Goal: Register for event/course

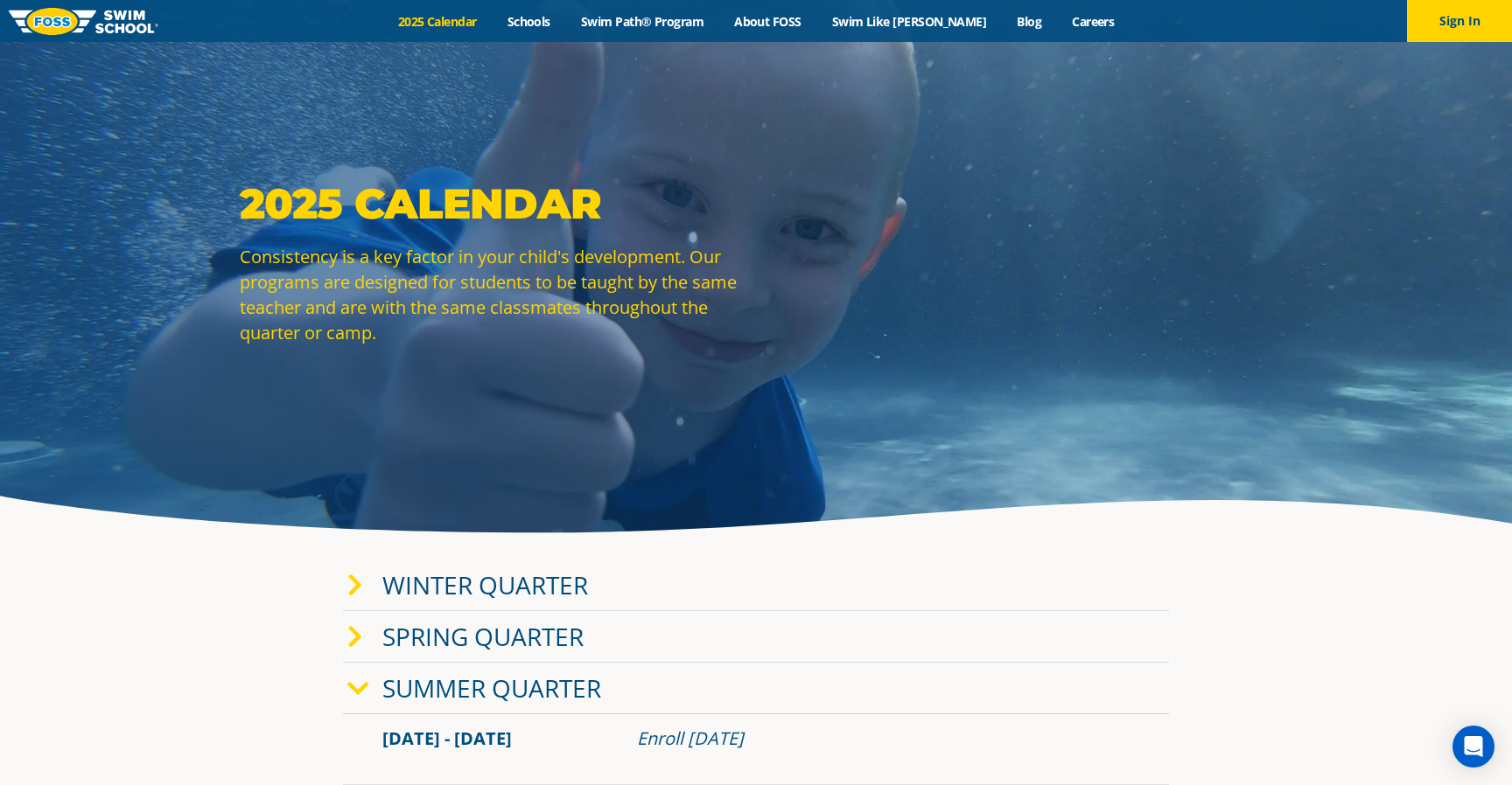
click at [359, 587] on icon at bounding box center [355, 585] width 16 height 24
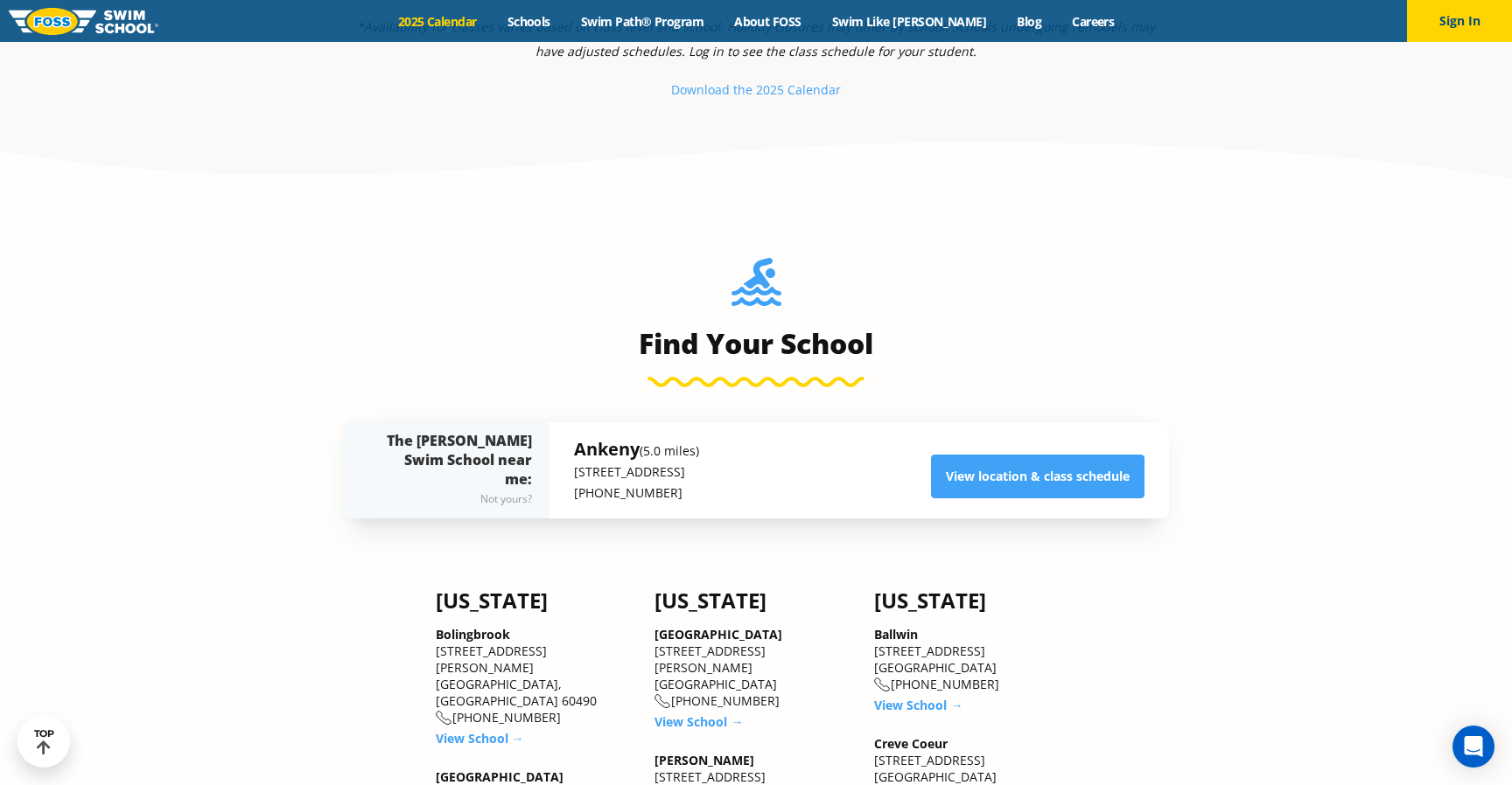
scroll to position [2053, 0]
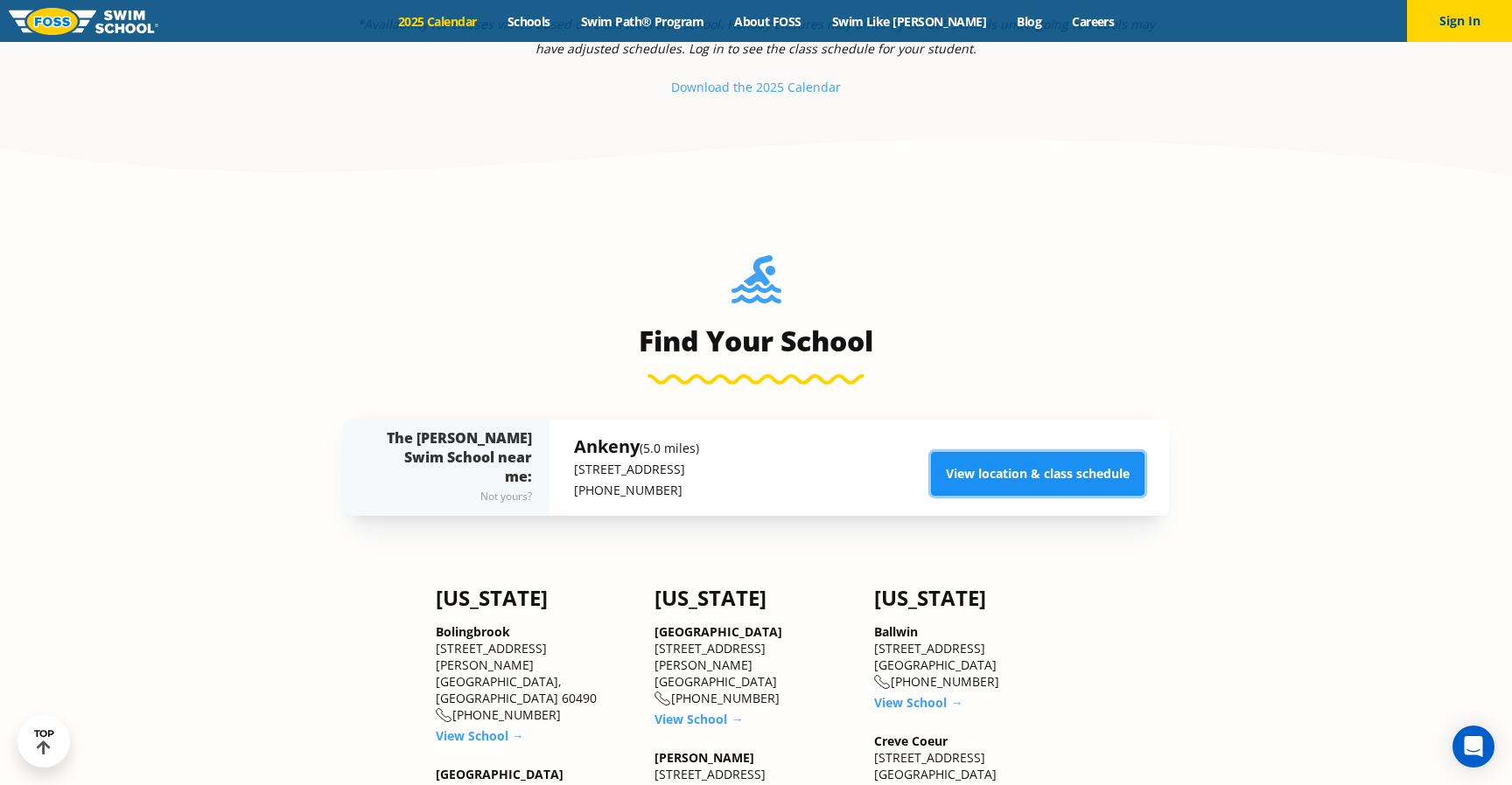
click at [1024, 480] on link "View location & class schedule" at bounding box center [1037, 473] width 213 height 44
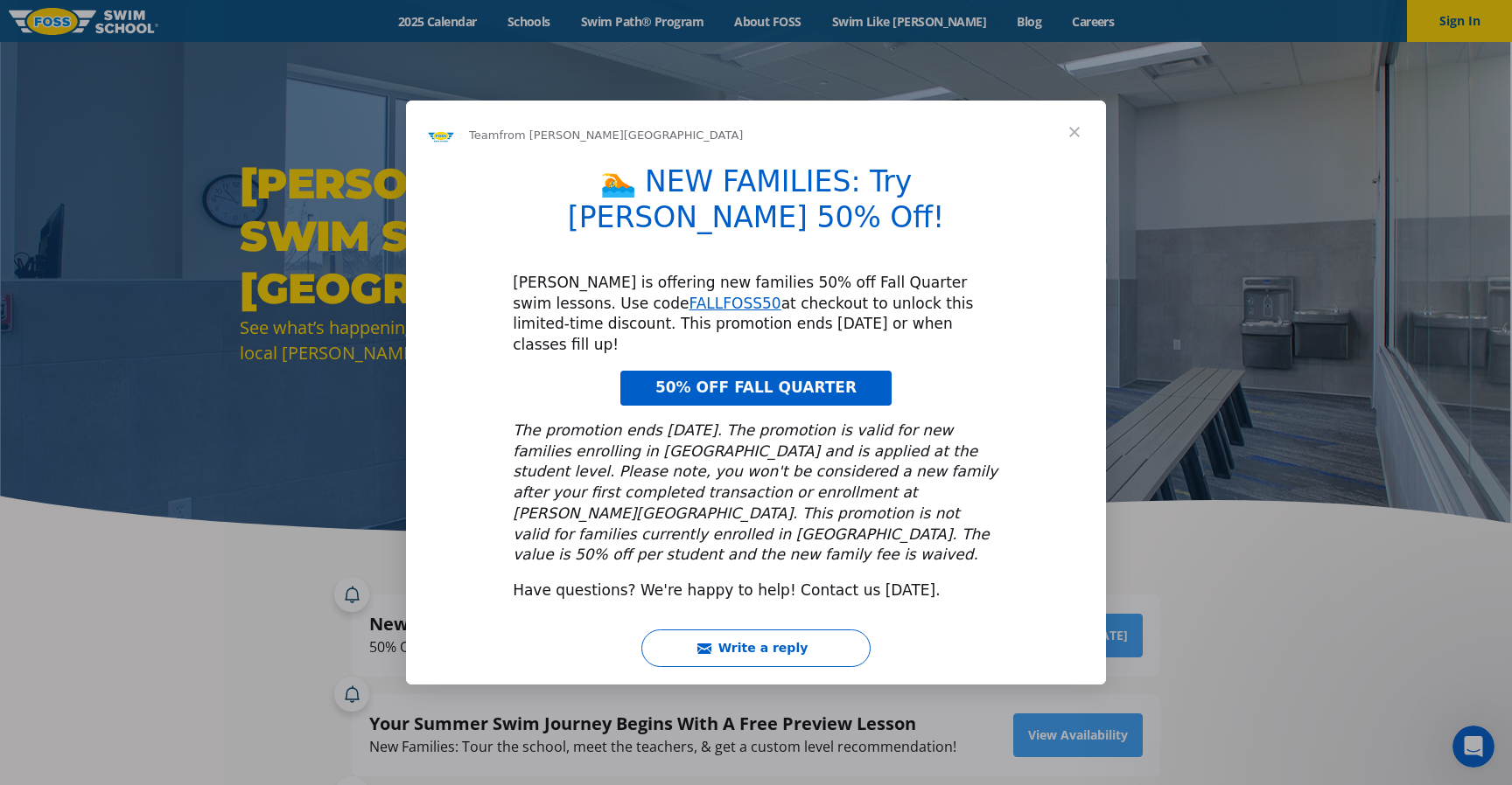
click at [1077, 164] on span "Close" at bounding box center [1074, 131] width 63 height 63
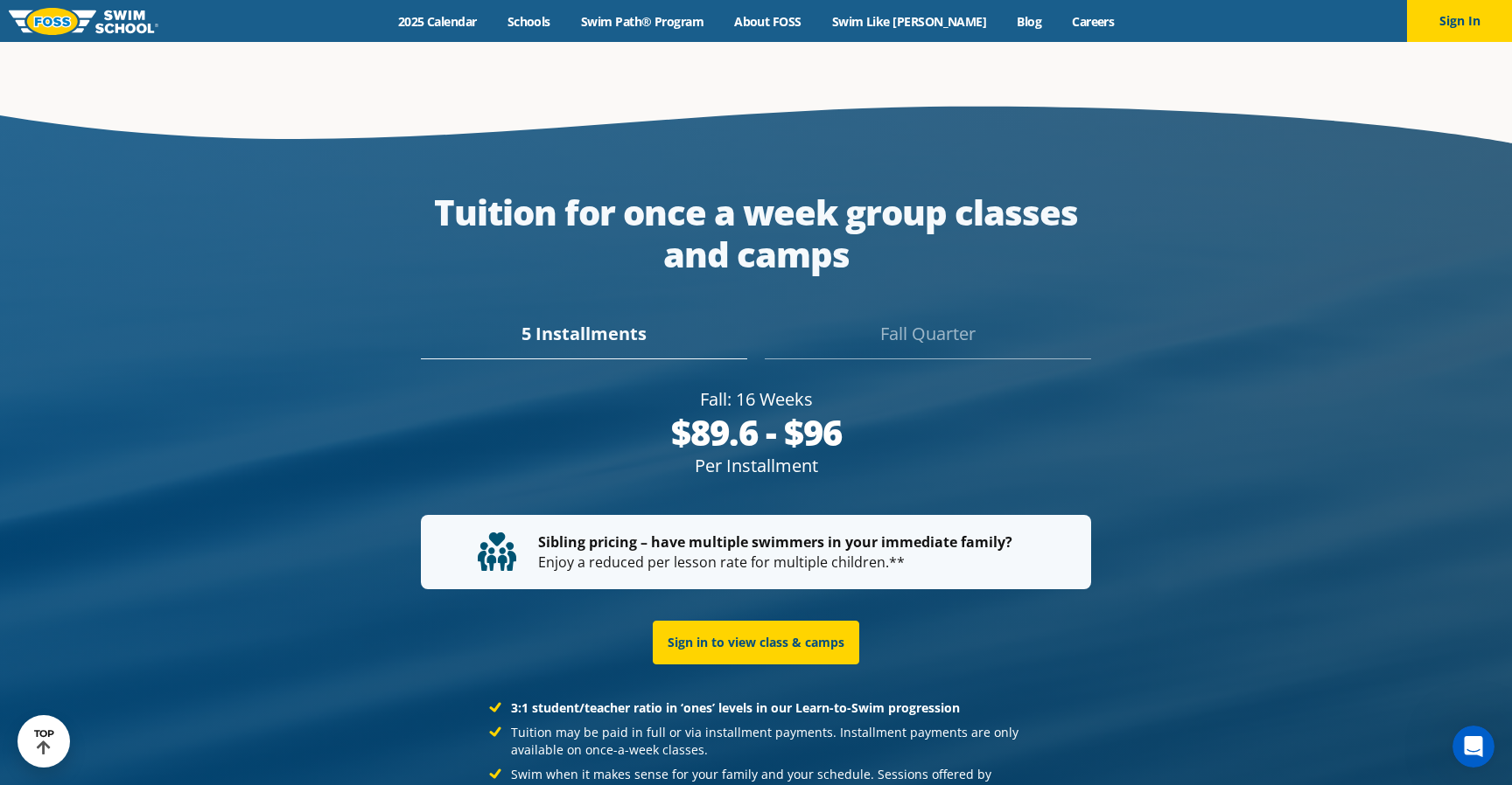
scroll to position [3206, 0]
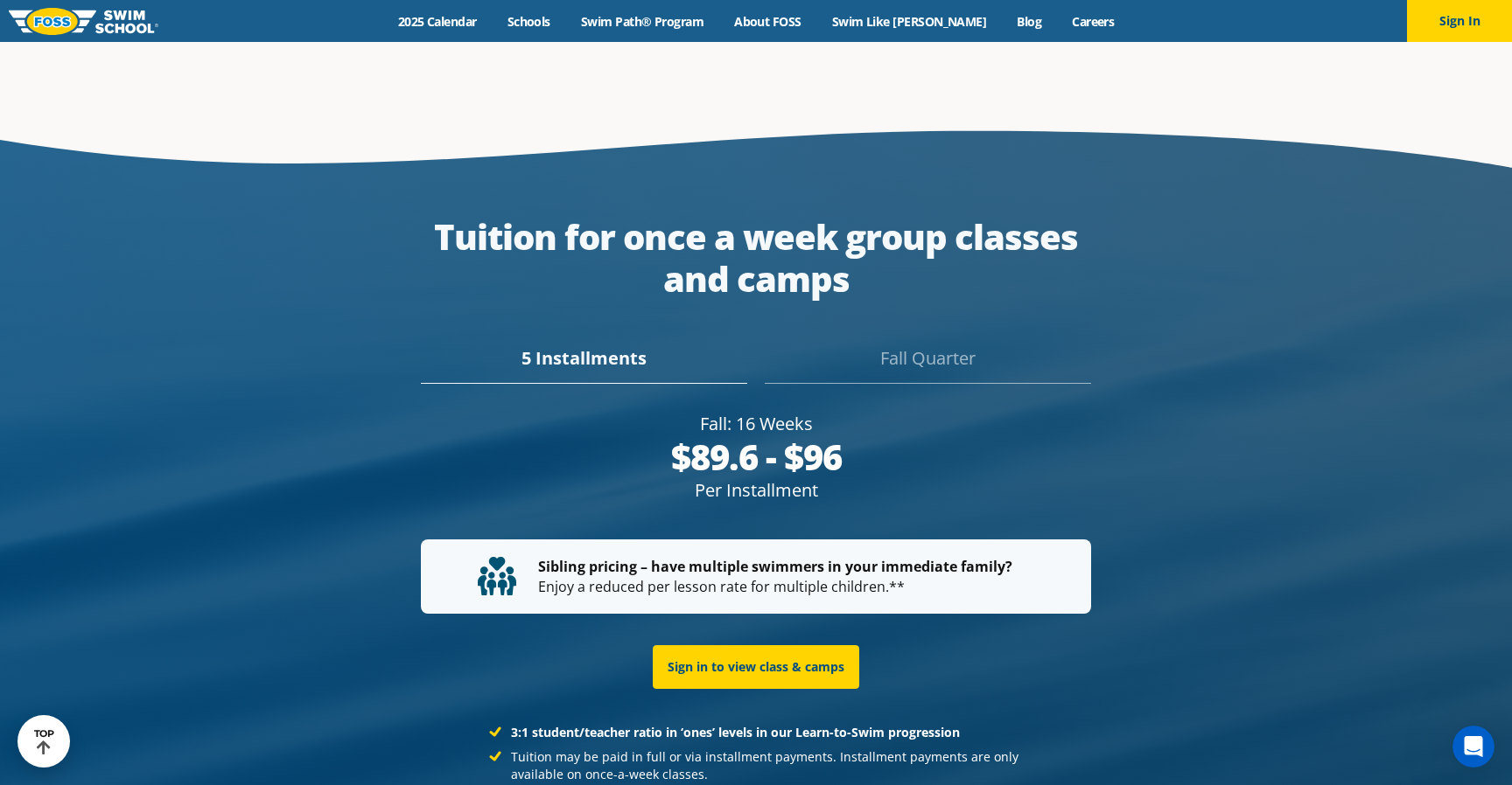
click at [902, 346] on div "Fall Quarter" at bounding box center [927, 365] width 326 height 39
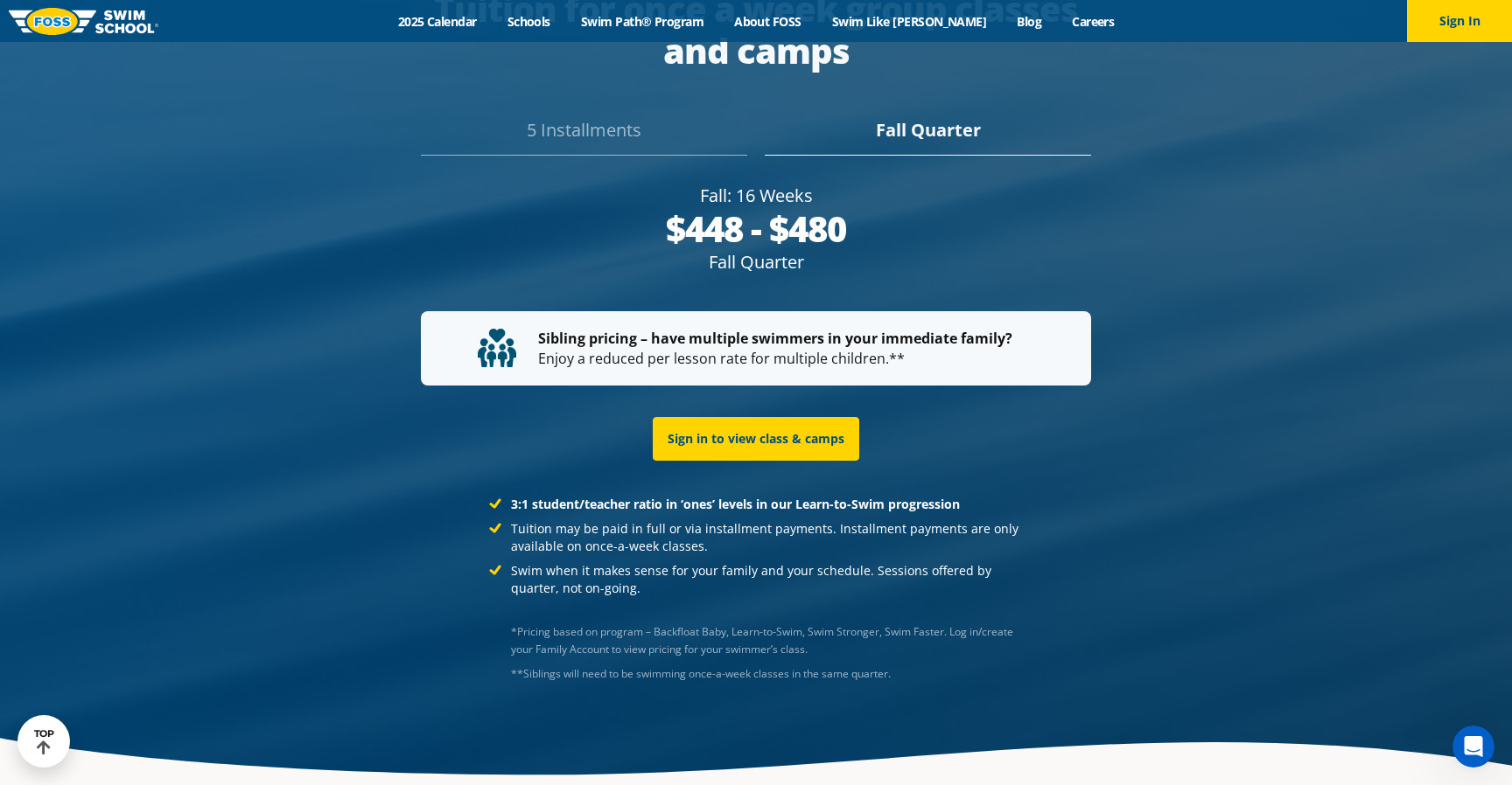
scroll to position [3458, 0]
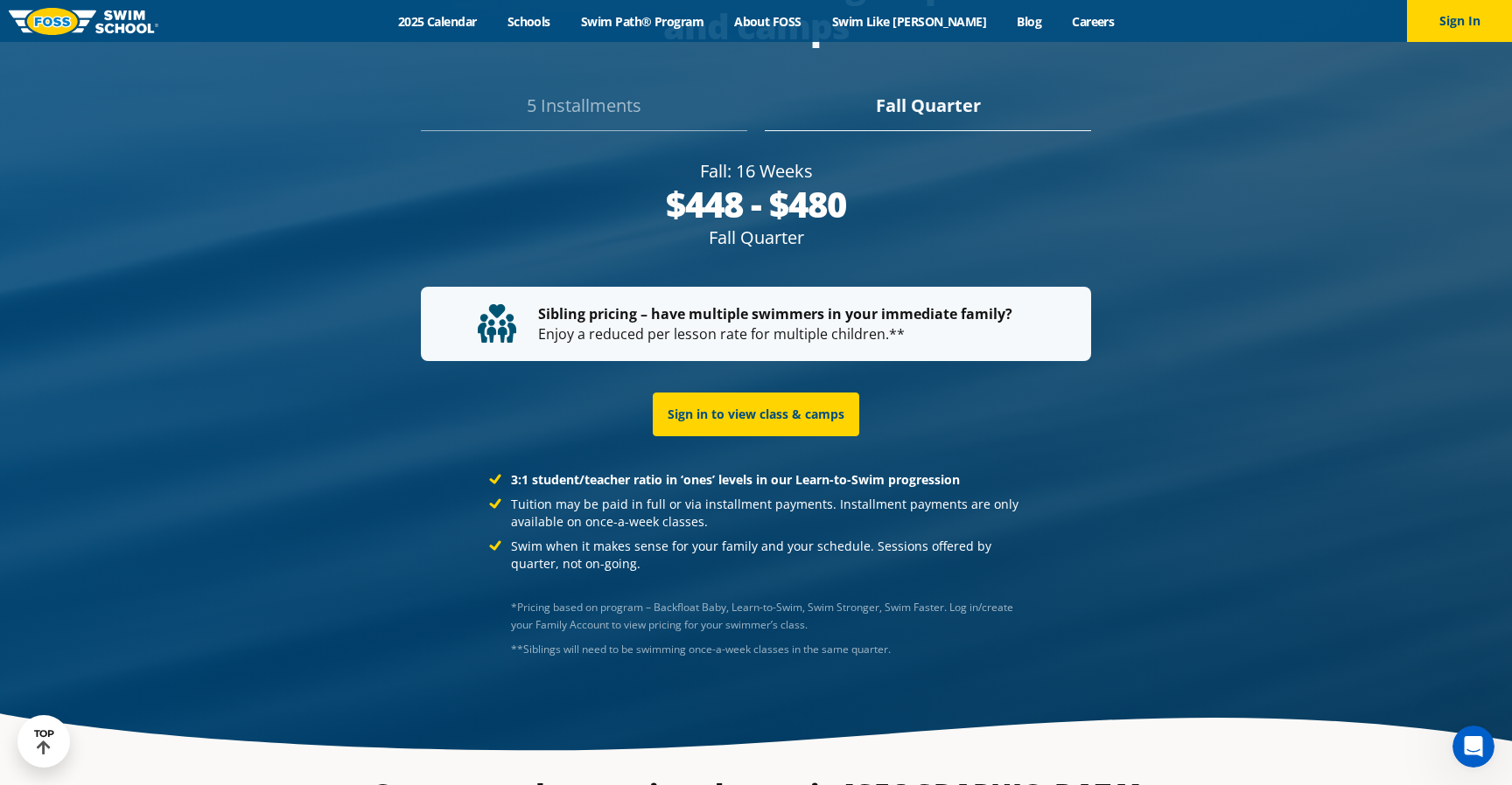
click at [632, 471] on strong "3:1 student/teacher ratio in ‘ones’ levels in our Learn-to-Swim progression" at bounding box center [735, 479] width 449 height 17
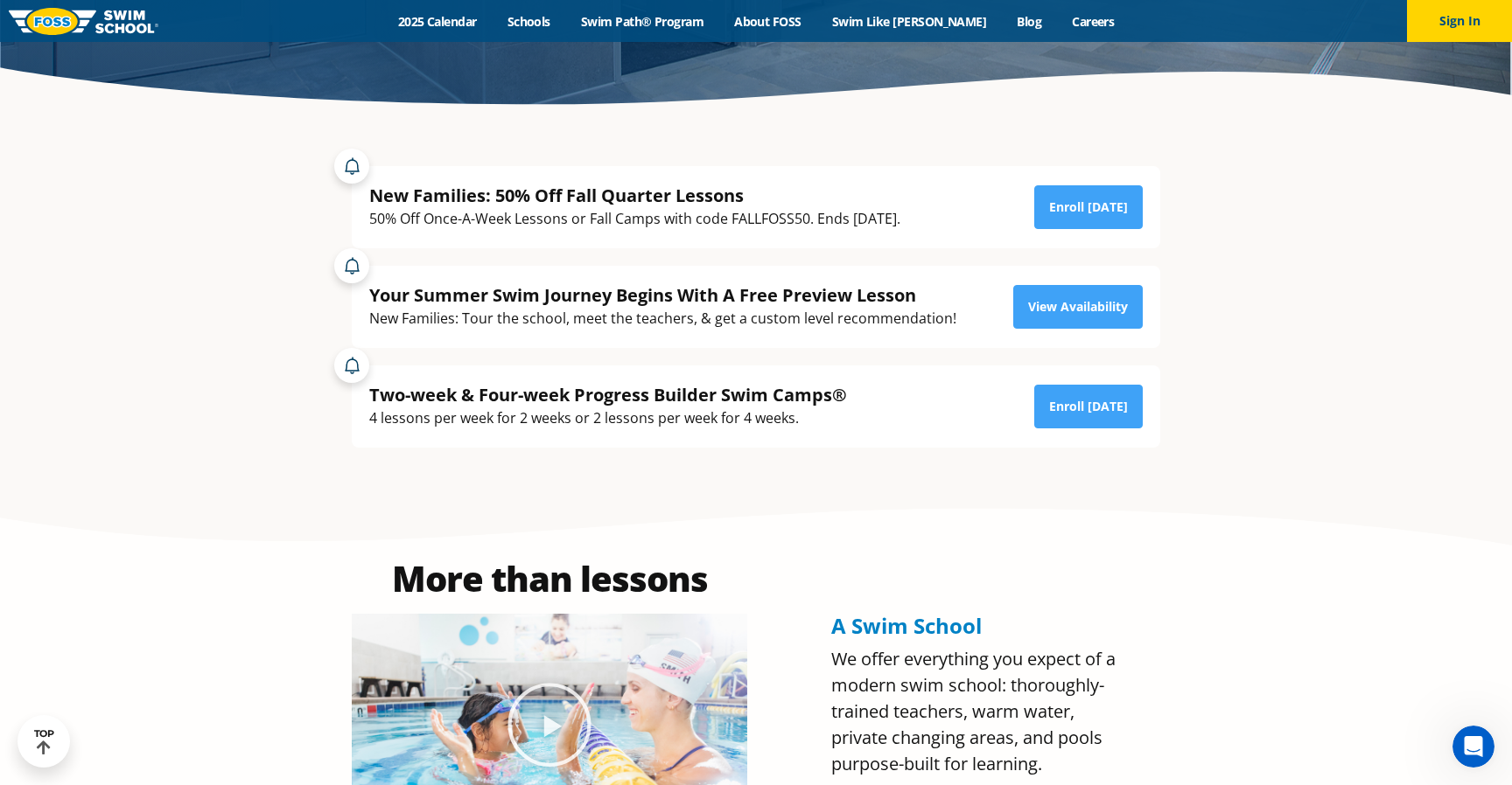
scroll to position [0, 0]
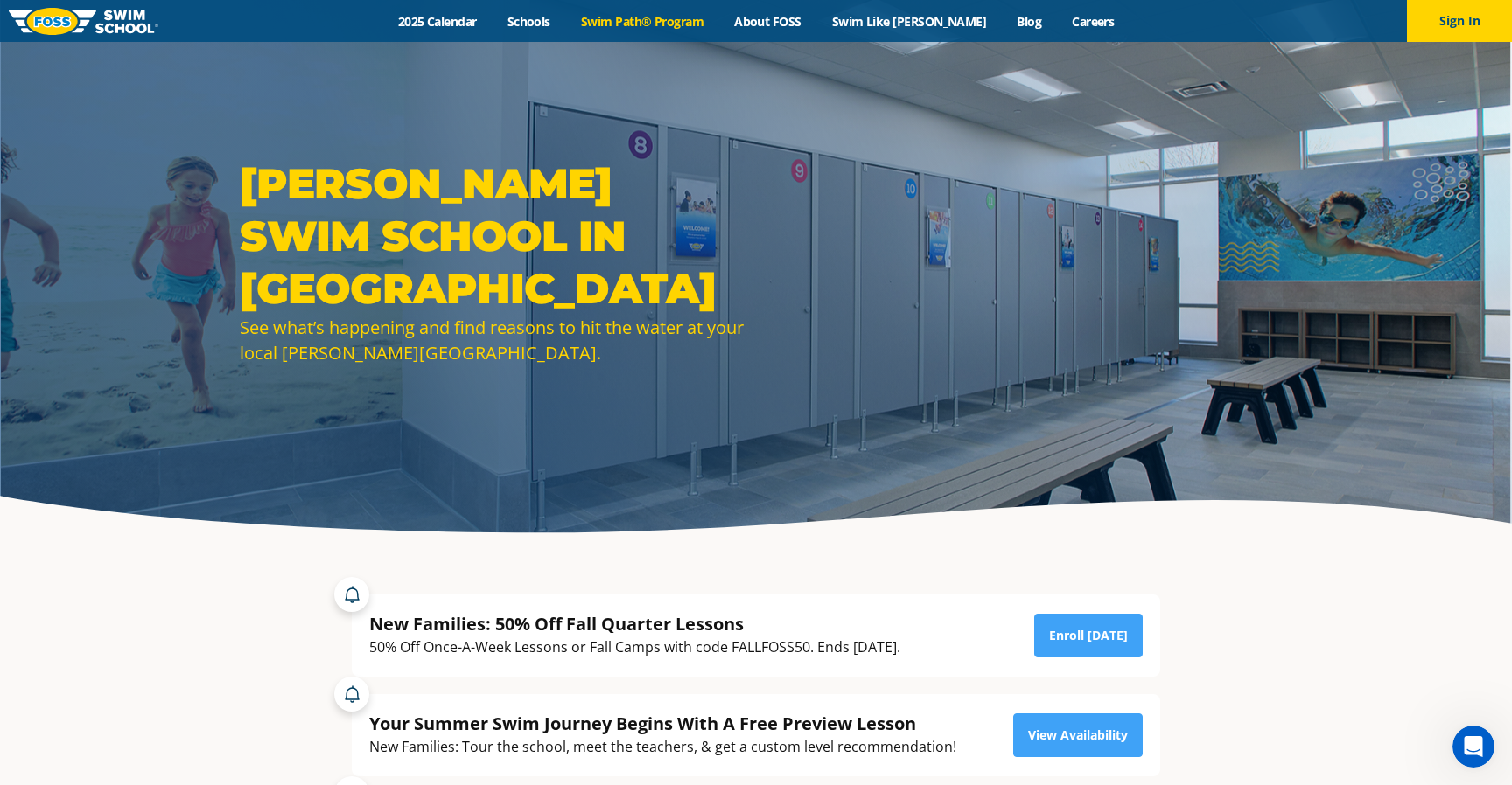
click at [718, 24] on link "Swim Path® Program" at bounding box center [641, 20] width 153 height 17
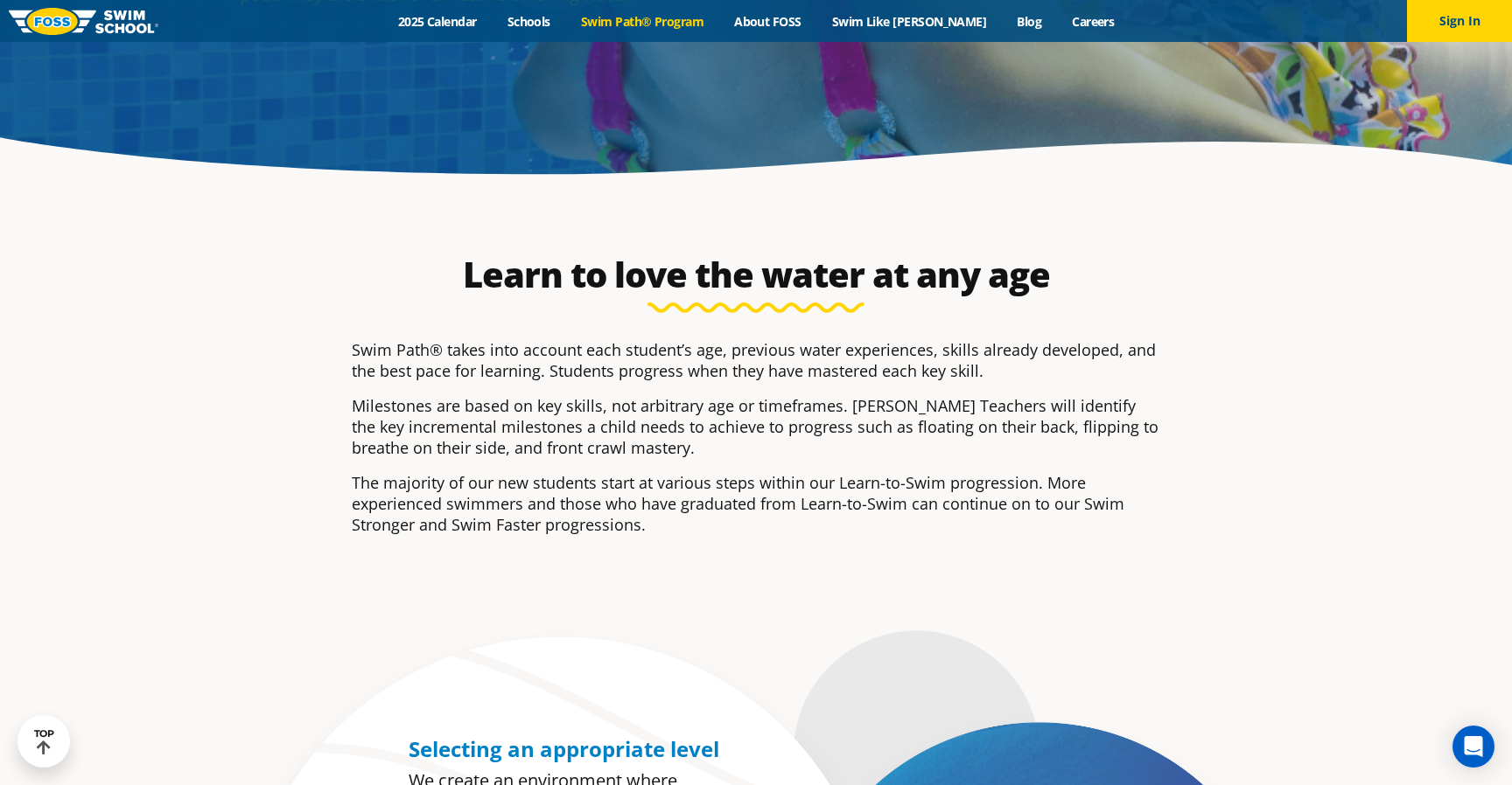
scroll to position [941, 0]
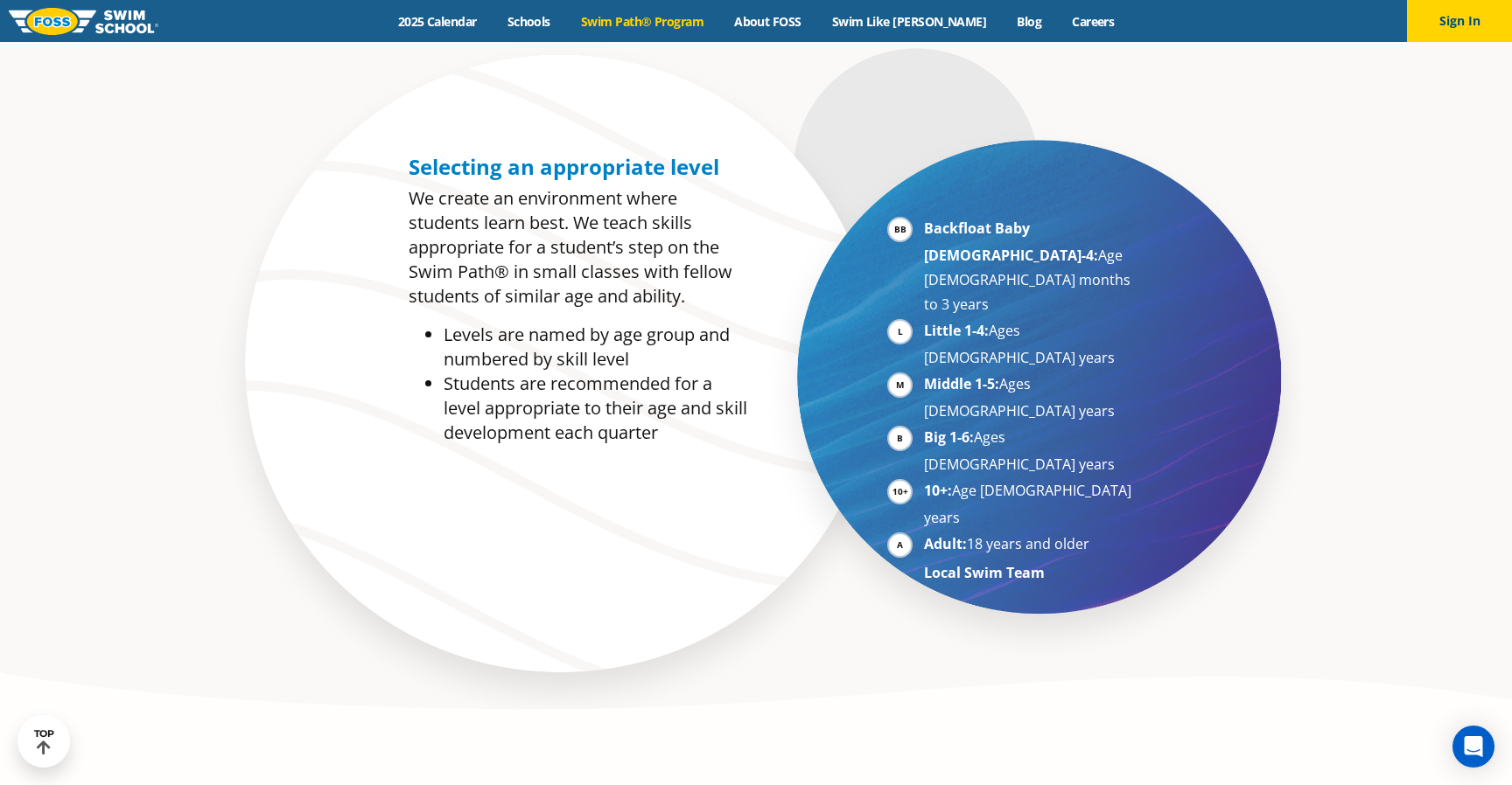
click at [924, 318] on li "Little 1-4: Ages 3-5 years" at bounding box center [1031, 344] width 214 height 52
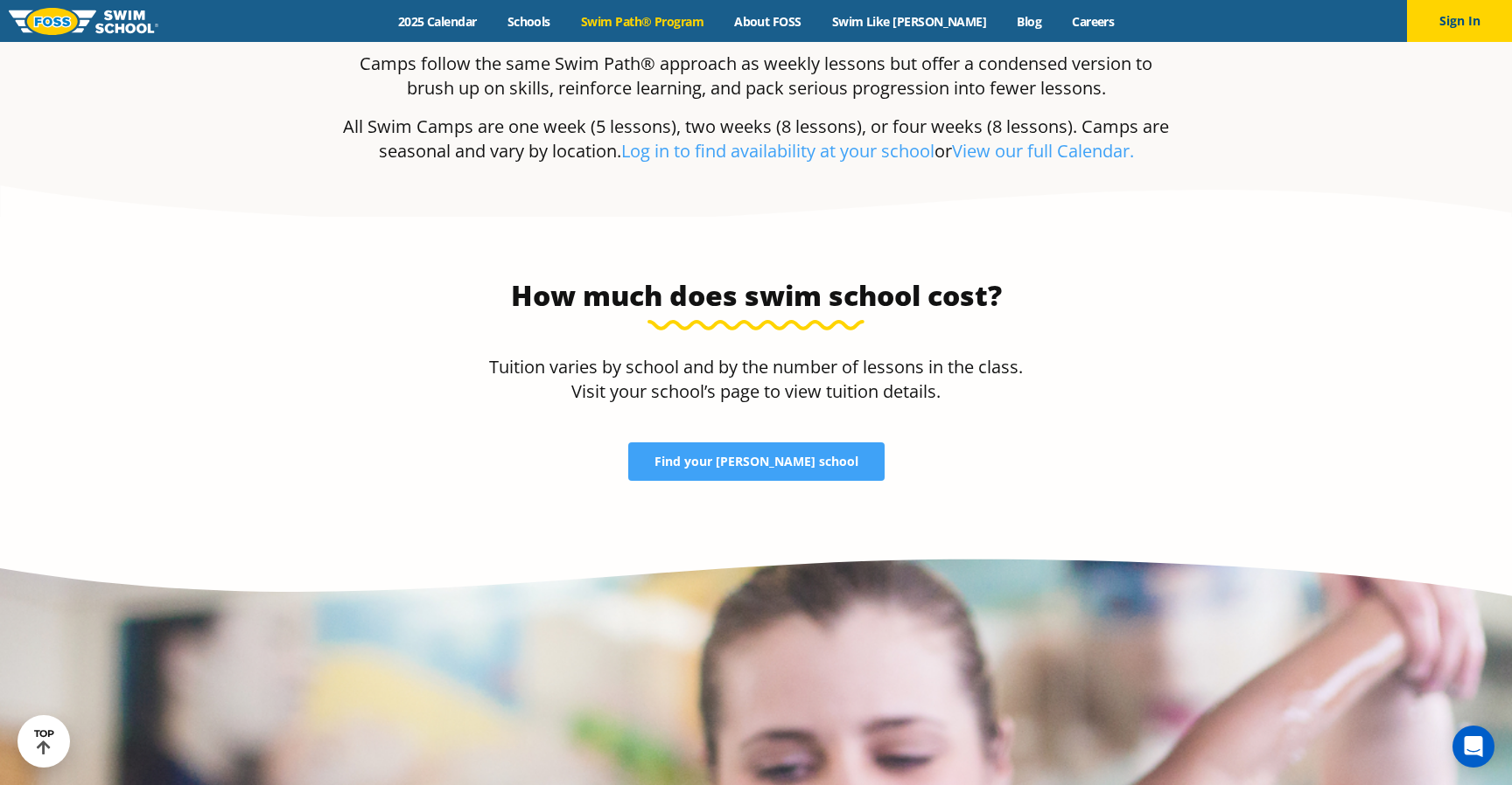
scroll to position [2813, 0]
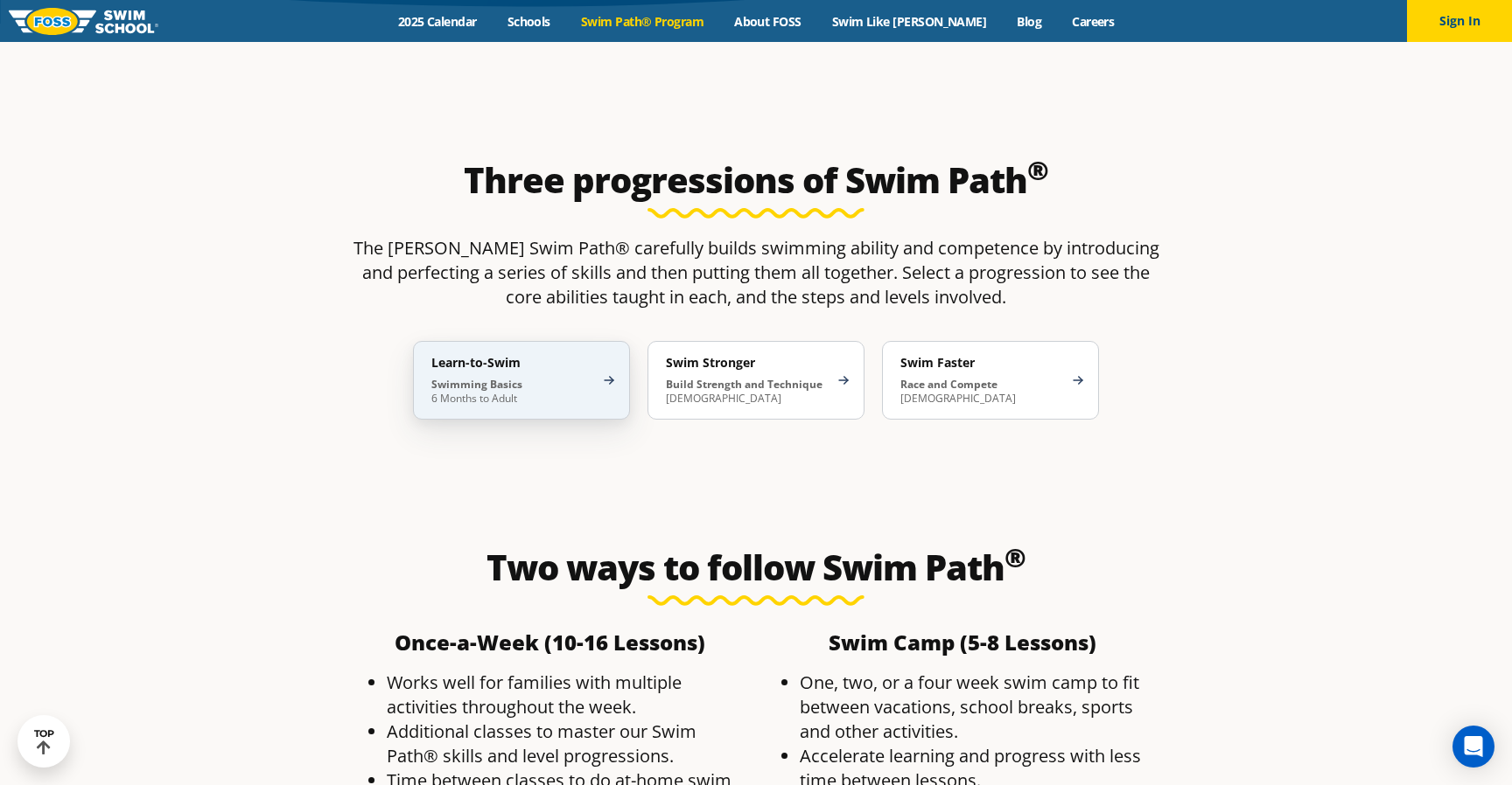
click at [585, 378] on p "Swimming Basics 6 Months to Adult" at bounding box center [512, 392] width 163 height 28
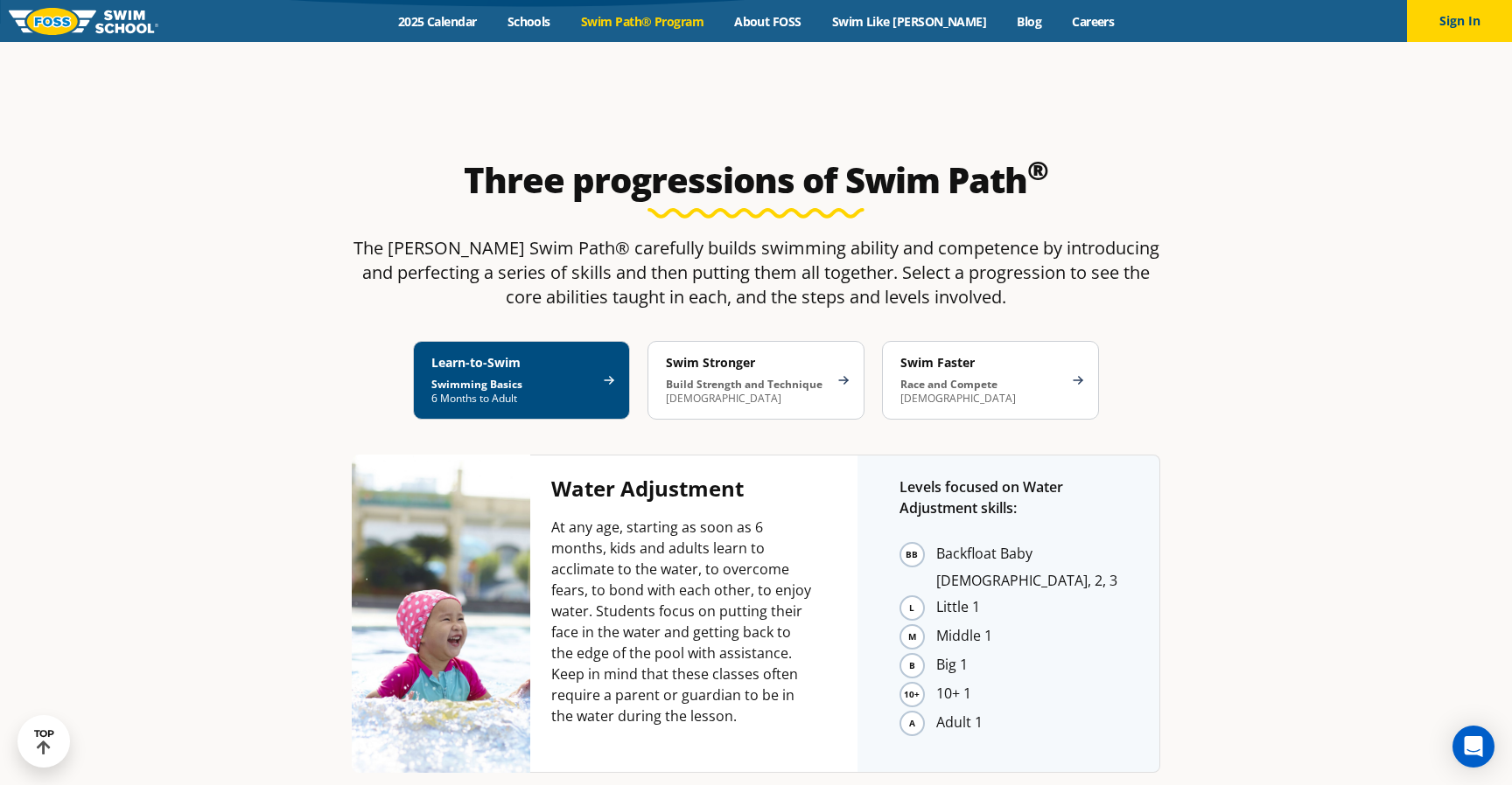
scroll to position [2837, 0]
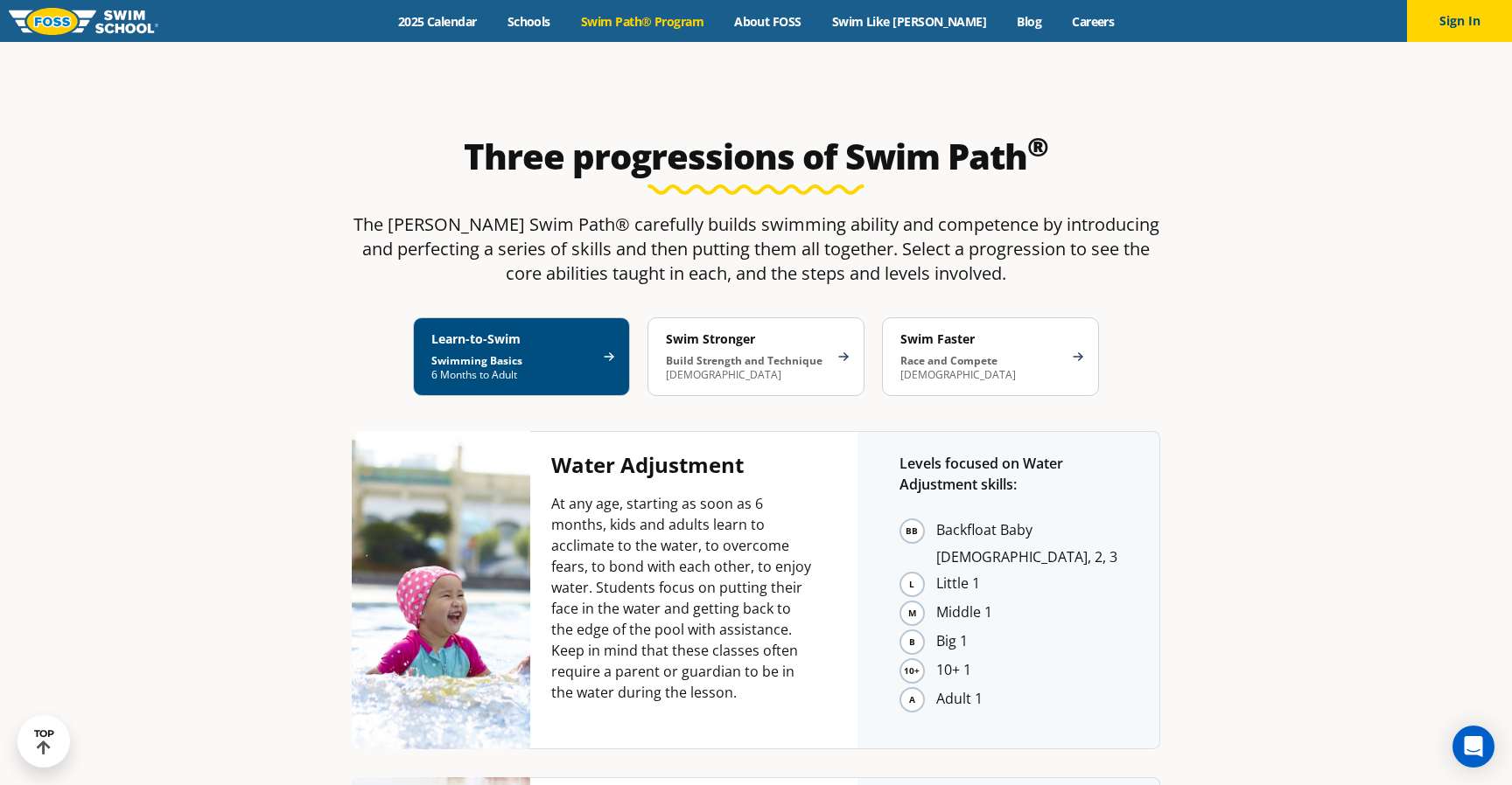
click at [936, 571] on li "Little 1" at bounding box center [1027, 584] width 181 height 27
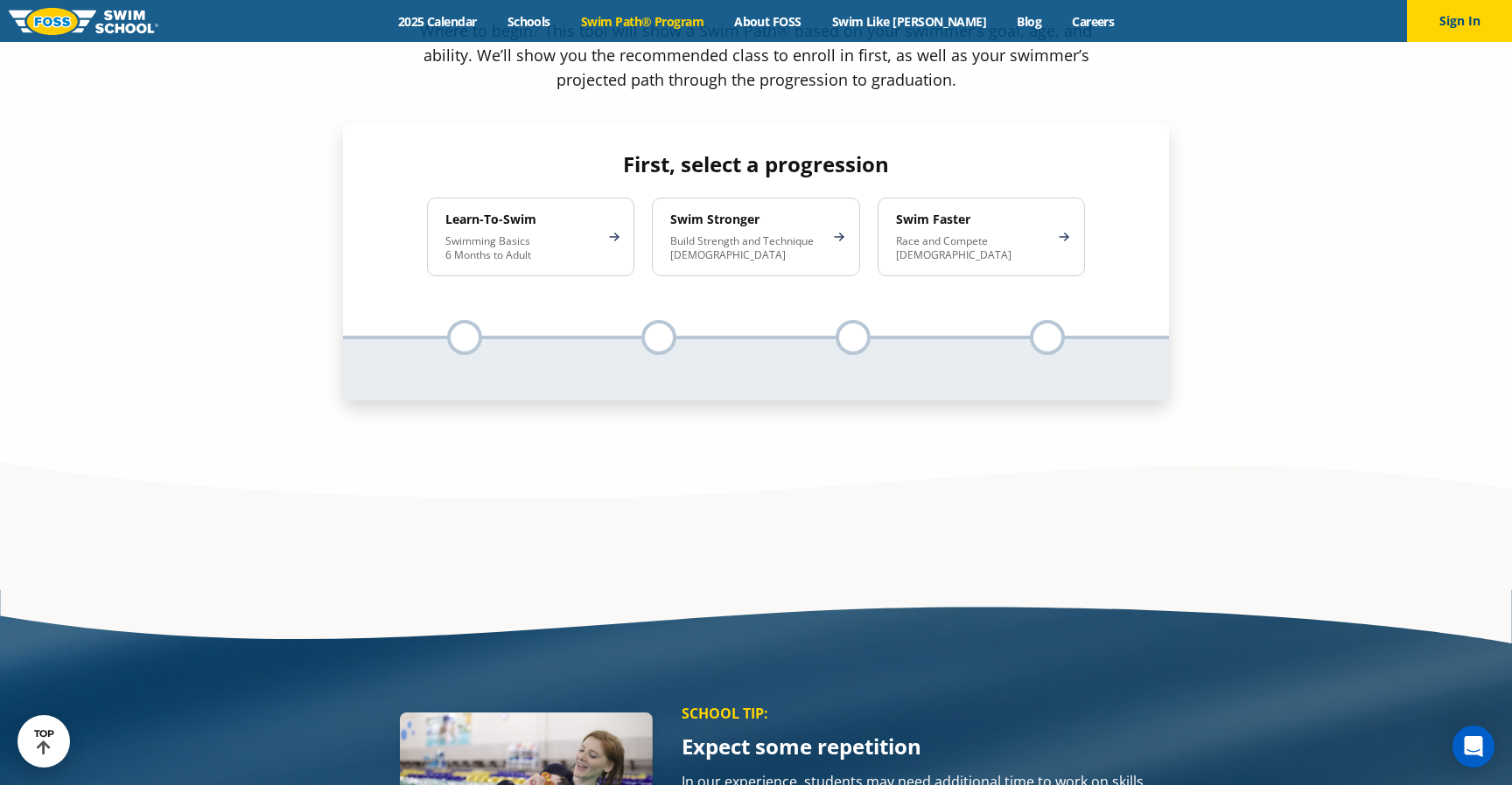
scroll to position [890, 0]
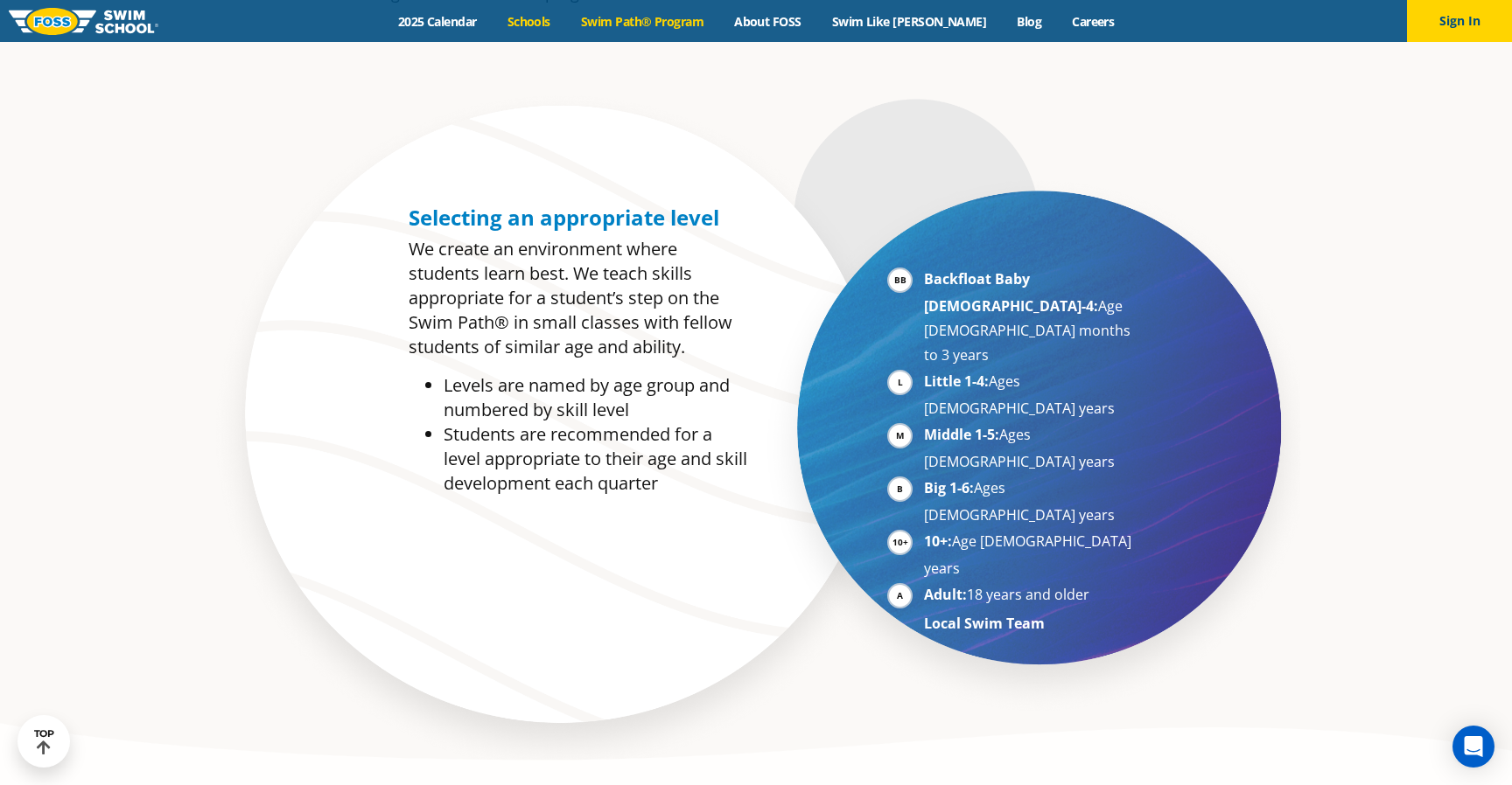
click at [555, 24] on link "Schools" at bounding box center [528, 20] width 73 height 17
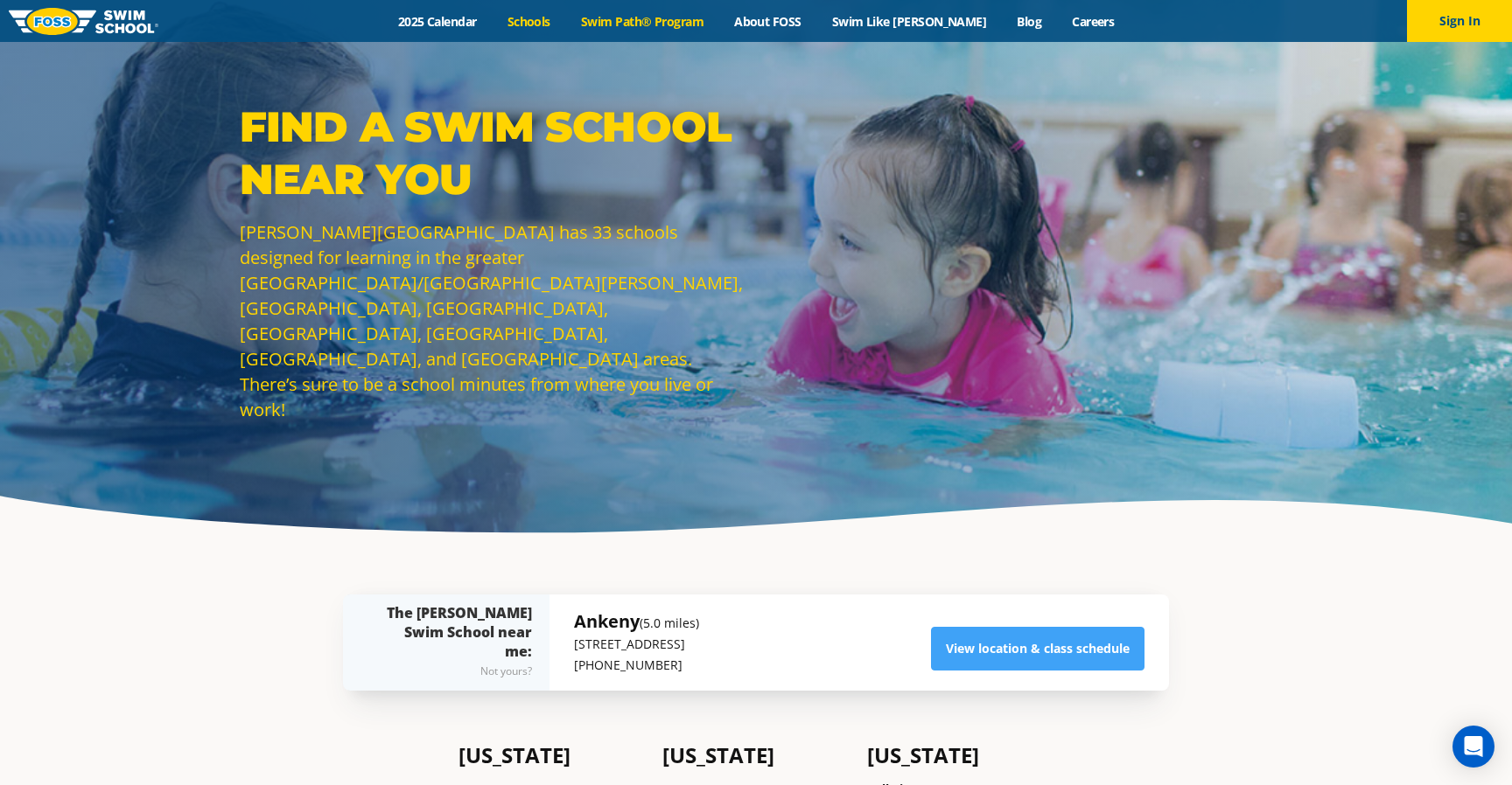
click at [712, 20] on link "Swim Path® Program" at bounding box center [641, 20] width 153 height 17
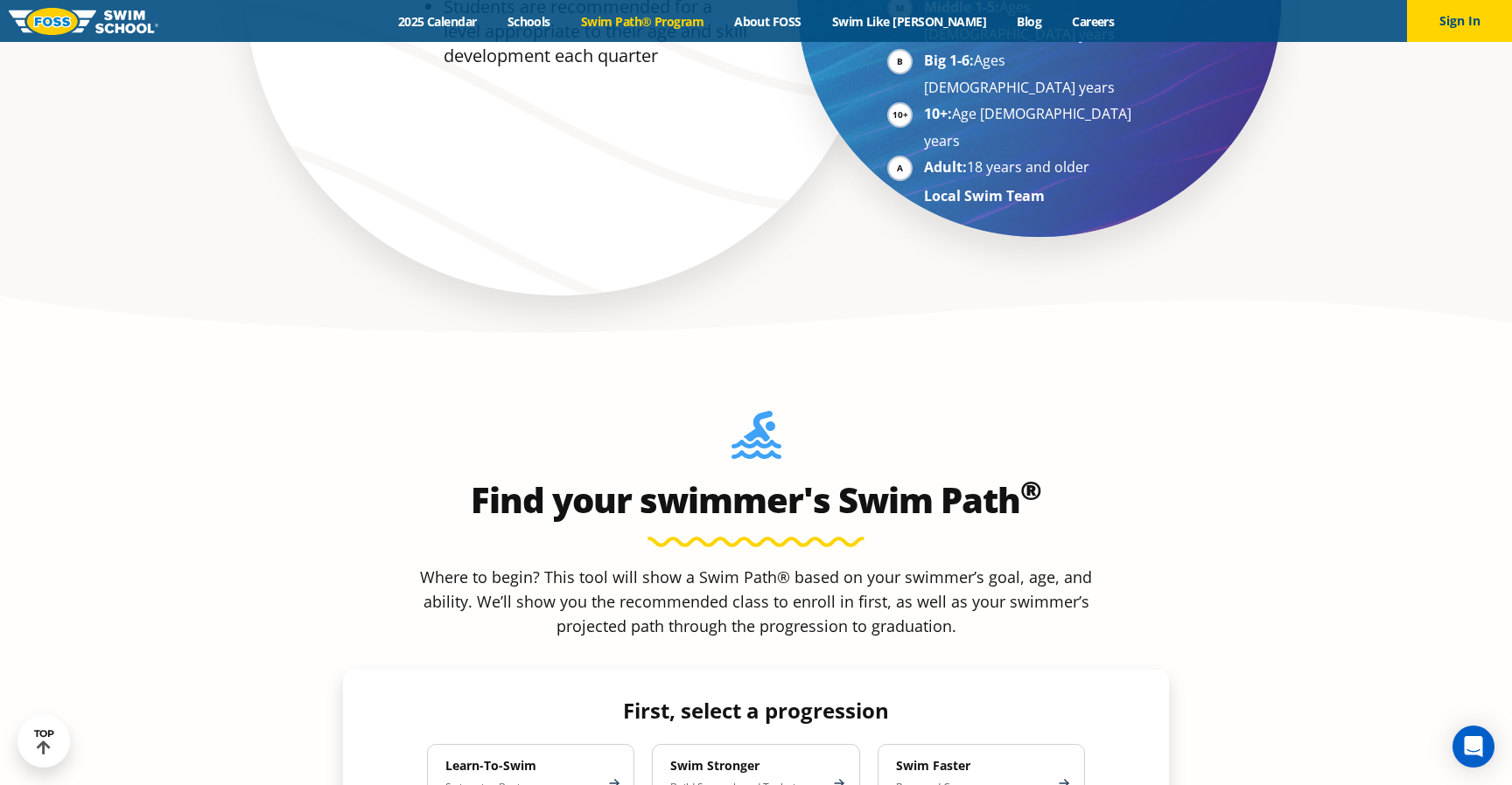
scroll to position [1623, 0]
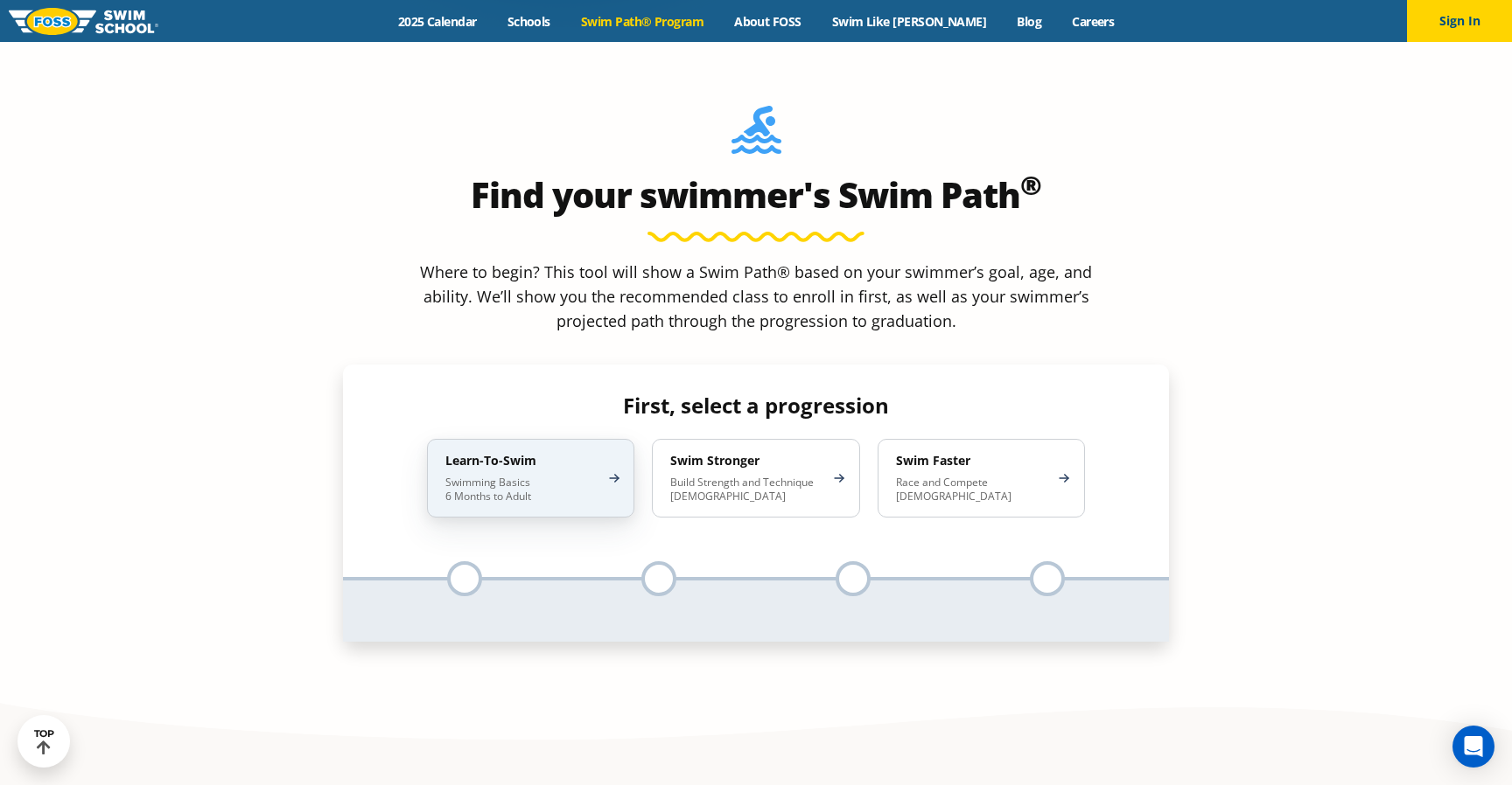
click at [598, 439] on div "Learn-To-Swim Swimming Basics 6 Months to Adult" at bounding box center [530, 478] width 208 height 79
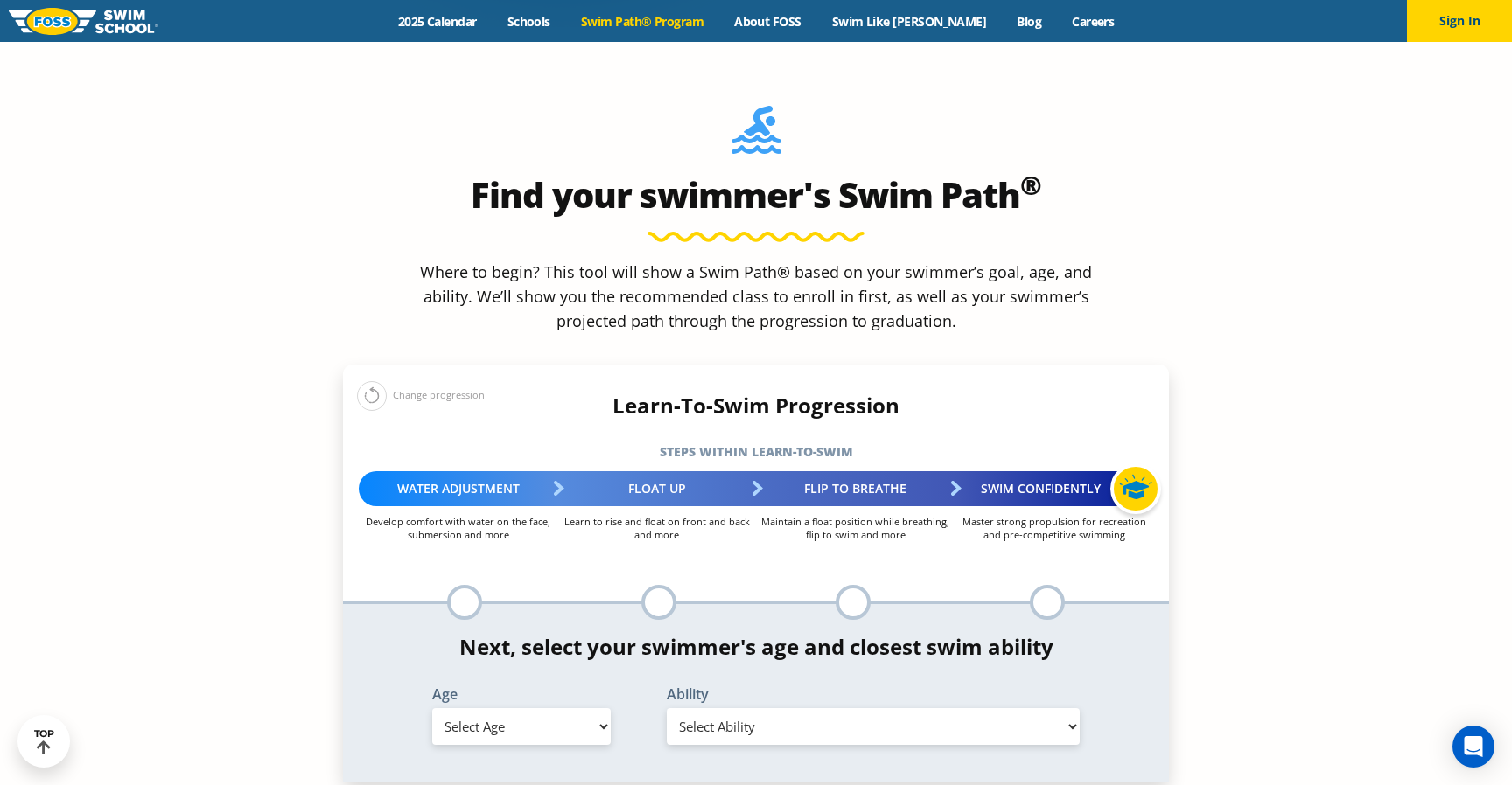
click at [541, 708] on select "Select Age [DEMOGRAPHIC_DATA] months - 1 year 1 year 2 years 3 years 4 years 5 …" at bounding box center [521, 727] width 178 height 37
select select "4-years"
click at [680, 708] on select "Select Ability First in-water experience When in the water, reliant on a life j…" at bounding box center [873, 727] width 413 height 37
select select "4-years-when-in-the-water-reliant-on-a-life-jacket-or-floatation-device"
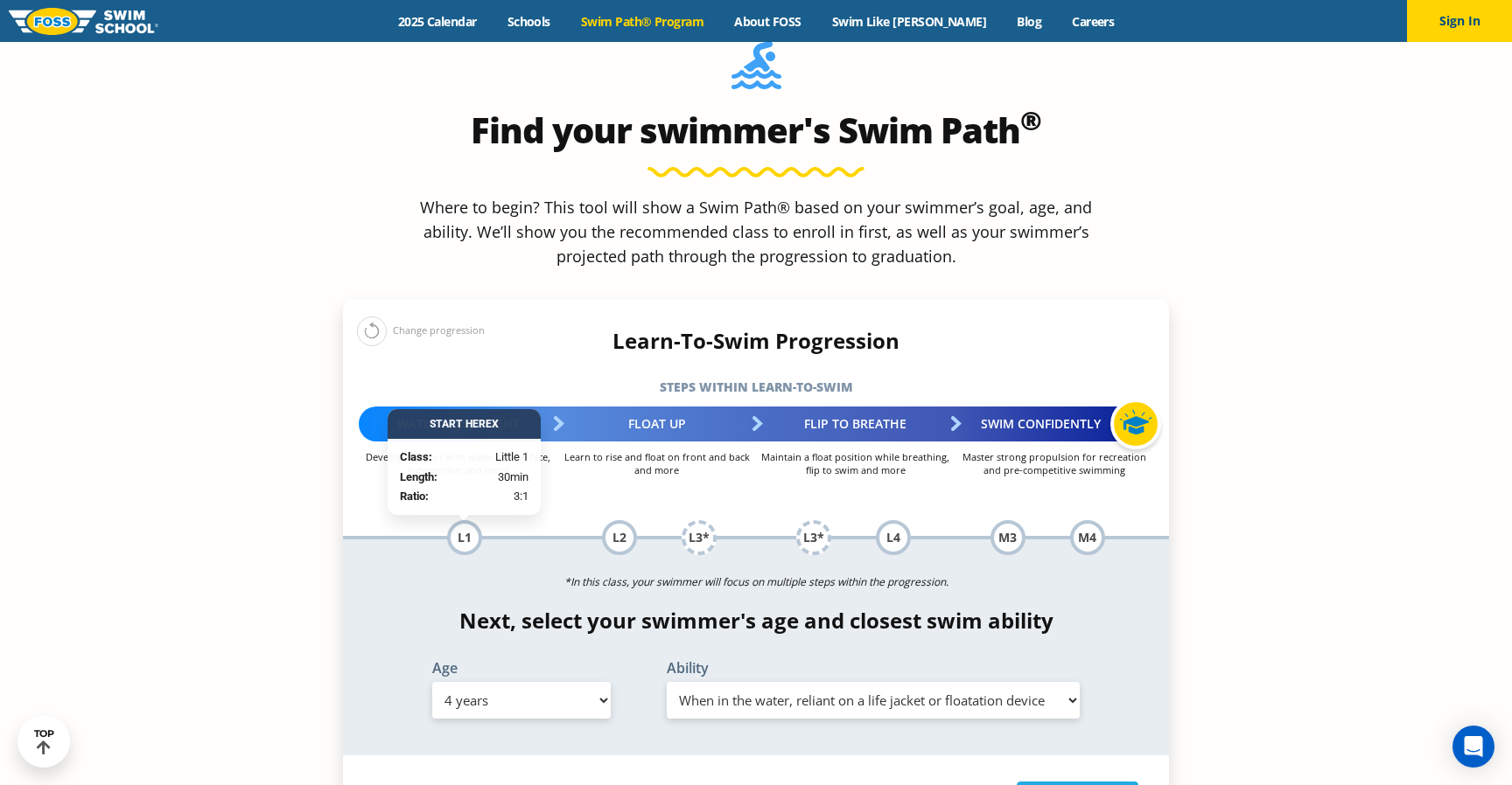
scroll to position [1687, 0]
